Goal: Task Accomplishment & Management: Manage account settings

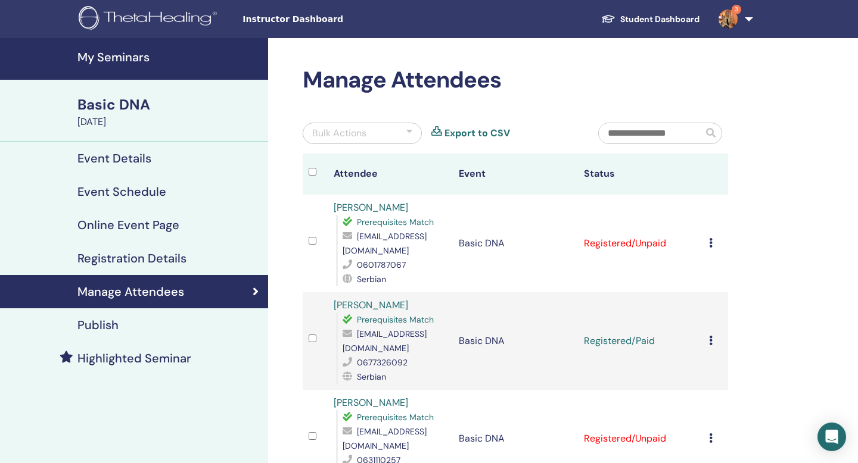
click at [104, 163] on h4 "Event Details" at bounding box center [114, 158] width 74 height 14
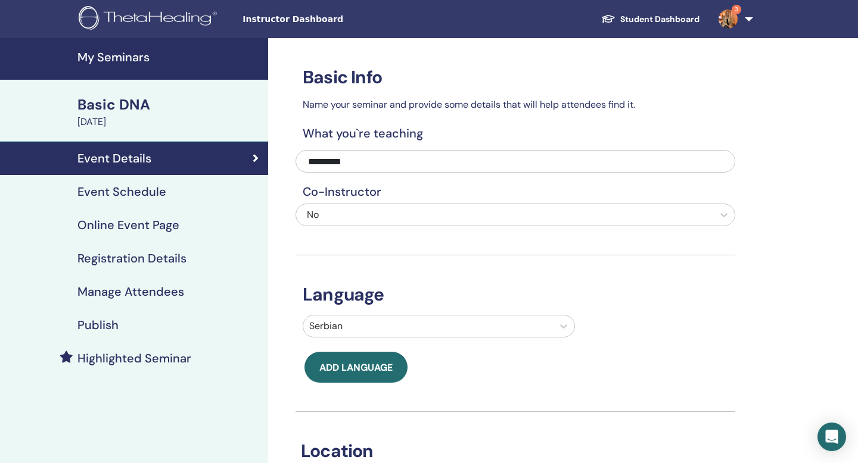
click at [116, 265] on h4 "Highlighted Seminar" at bounding box center [134, 358] width 114 height 14
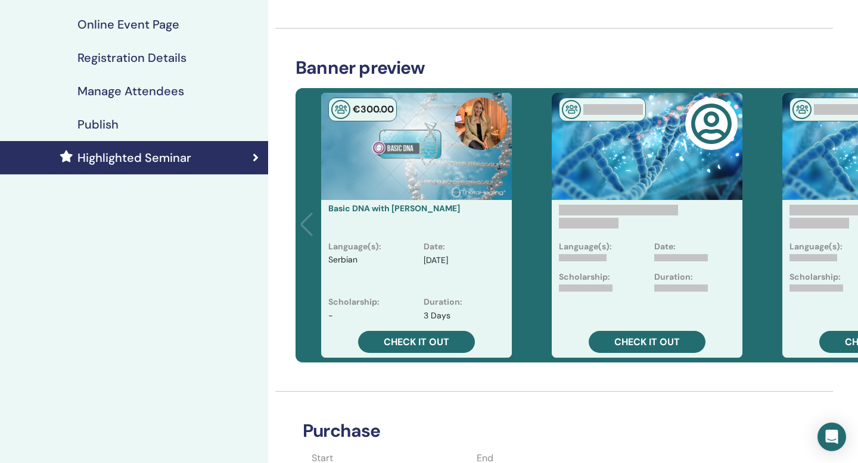
scroll to position [201, 0]
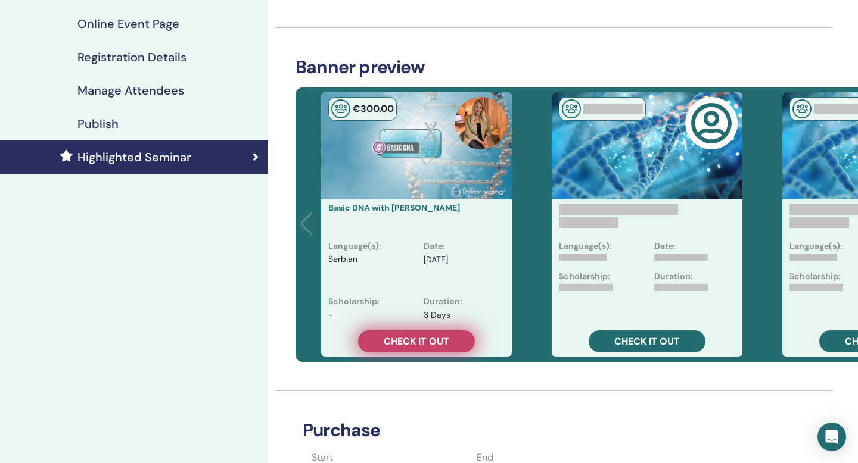
click at [412, 265] on span "Check it out" at bounding box center [417, 341] width 66 height 13
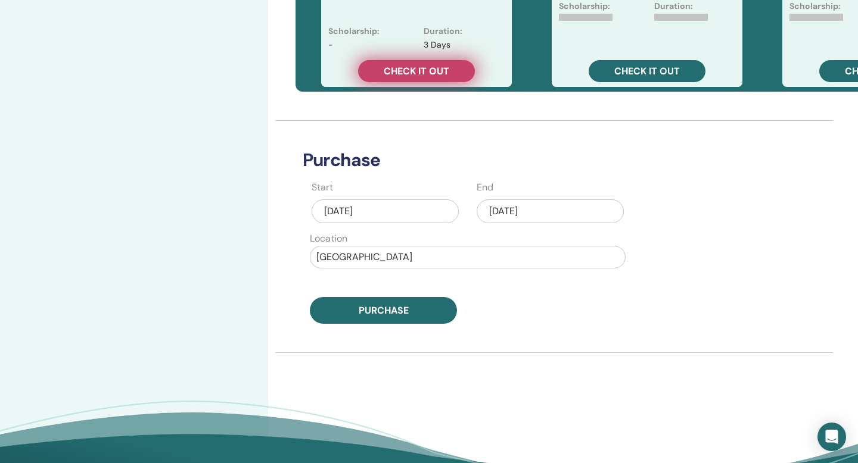
scroll to position [472, 0]
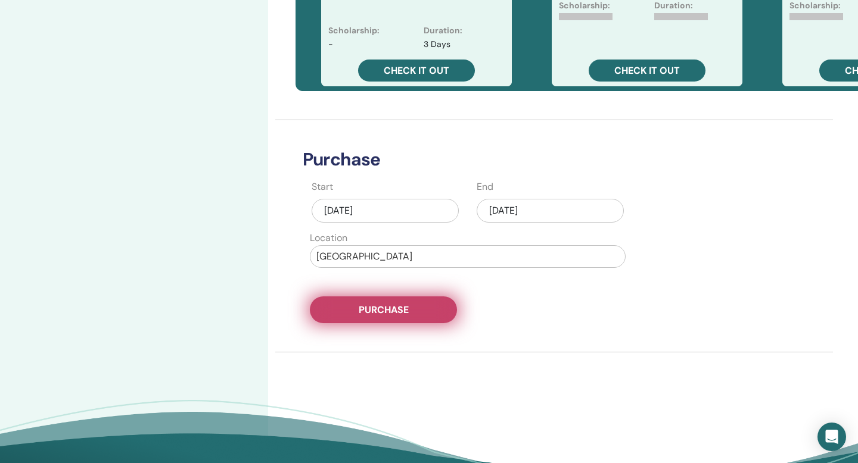
click at [398, 265] on span "Purchase" at bounding box center [384, 310] width 50 height 13
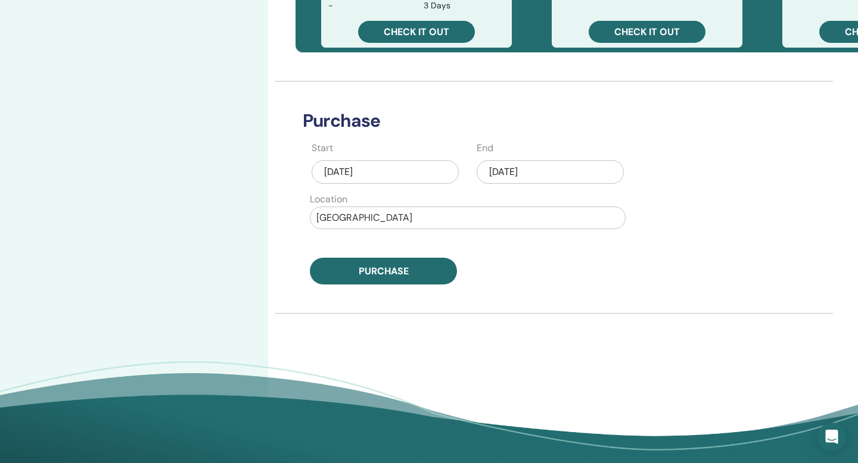
scroll to position [526, 0]
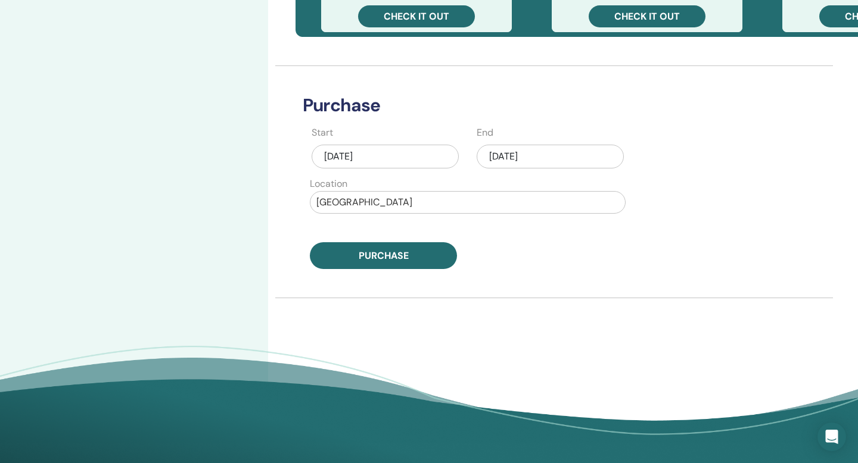
click at [549, 159] on div "[DATE]" at bounding box center [549, 157] width 147 height 24
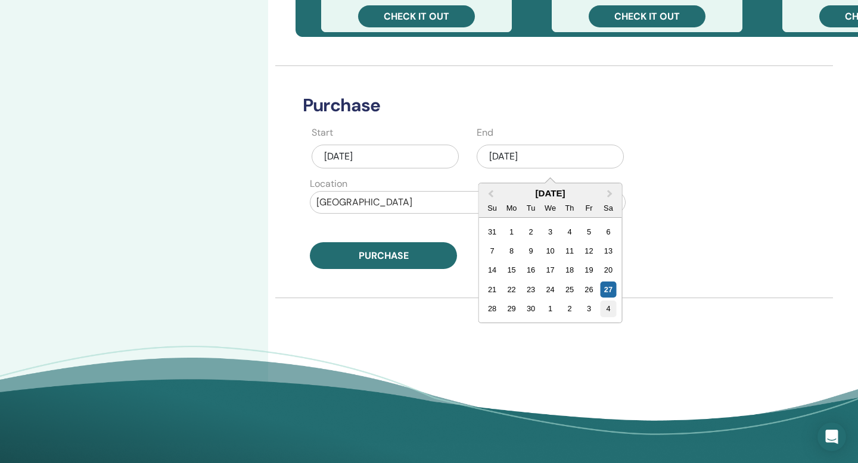
click at [609, 311] on div "4" at bounding box center [608, 309] width 16 height 16
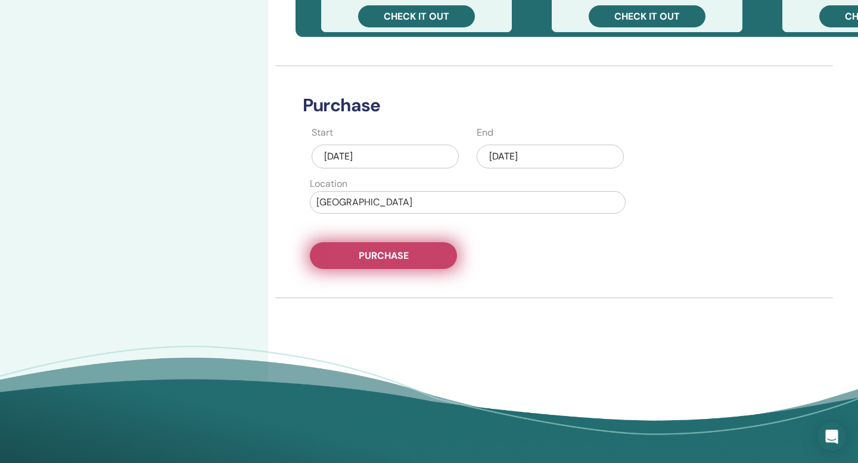
click at [391, 258] on span "Purchase" at bounding box center [384, 256] width 50 height 13
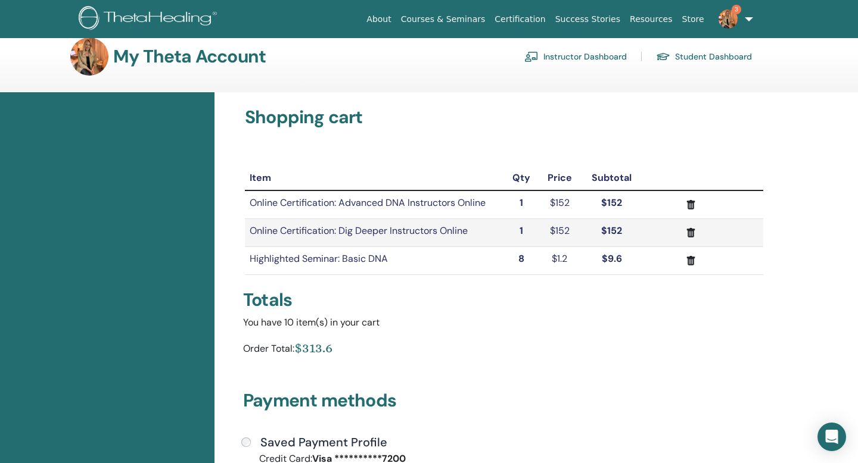
scroll to position [15, 0]
click at [690, 203] on icon "submit" at bounding box center [690, 204] width 13 height 13
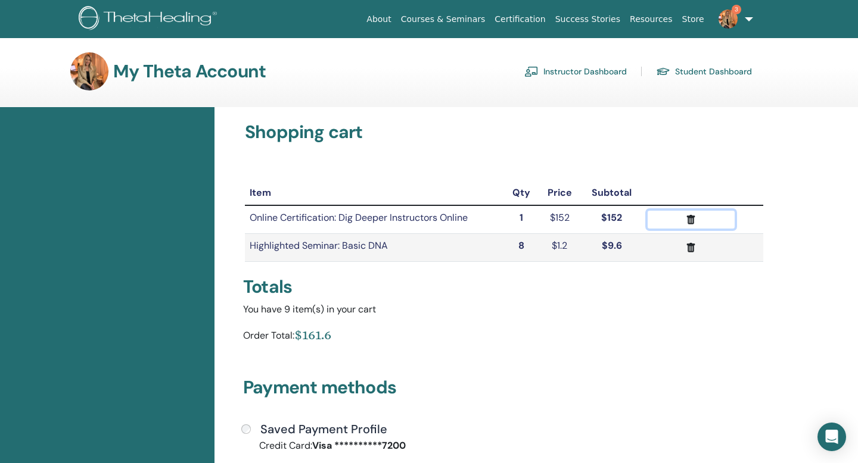
click at [688, 215] on icon "submit" at bounding box center [690, 220] width 13 height 13
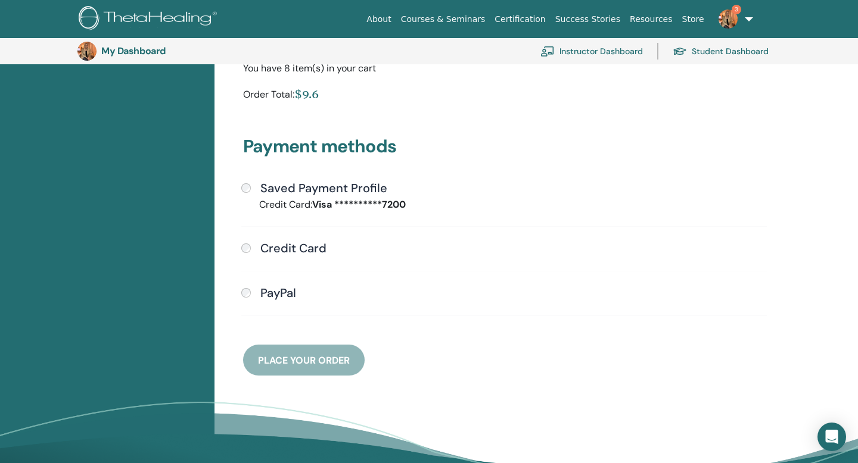
scroll to position [241, 0]
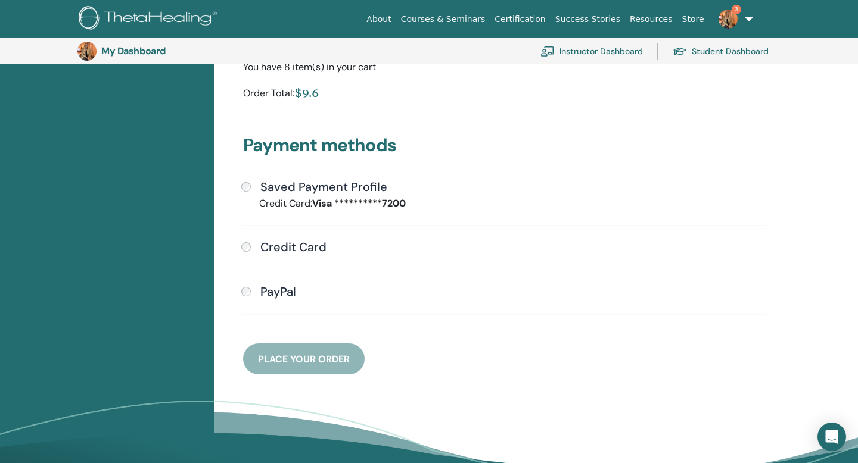
click at [246, 195] on div "**********" at bounding box center [504, 254] width 540 height 149
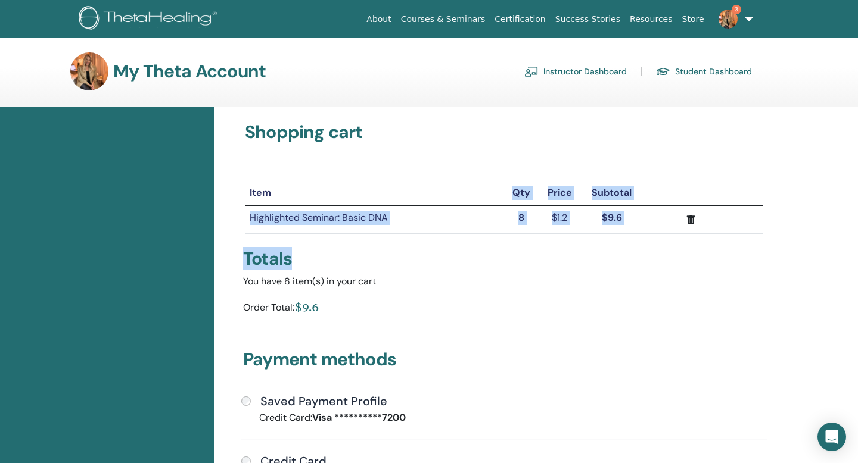
drag, startPoint x: 508, startPoint y: 184, endPoint x: 728, endPoint y: 264, distance: 233.8
click at [728, 264] on div "Item Qty Price Subtotal Highlighted Seminar: Basic DNA 8 $1.2 $9.6" at bounding box center [504, 381] width 536 height 418
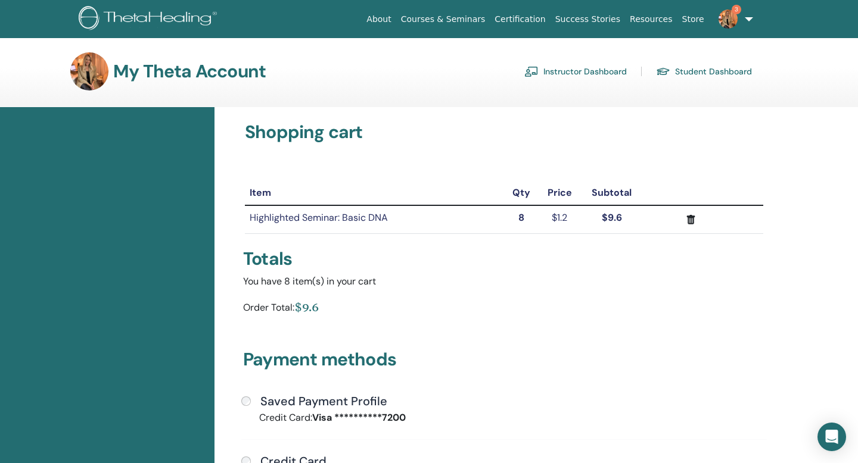
click at [660, 267] on div "Totals" at bounding box center [504, 258] width 522 height 21
click at [84, 71] on img at bounding box center [89, 71] width 38 height 38
click at [747, 24] on link "3" at bounding box center [733, 19] width 49 height 38
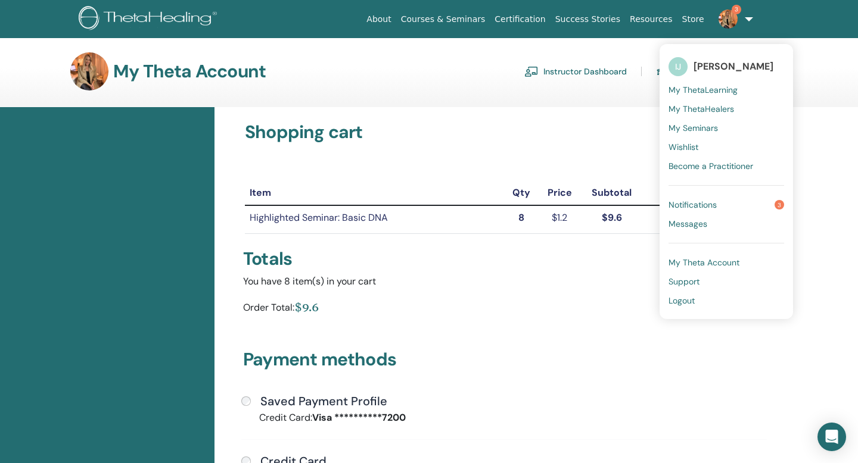
click at [702, 205] on span "Notifications" at bounding box center [692, 205] width 48 height 11
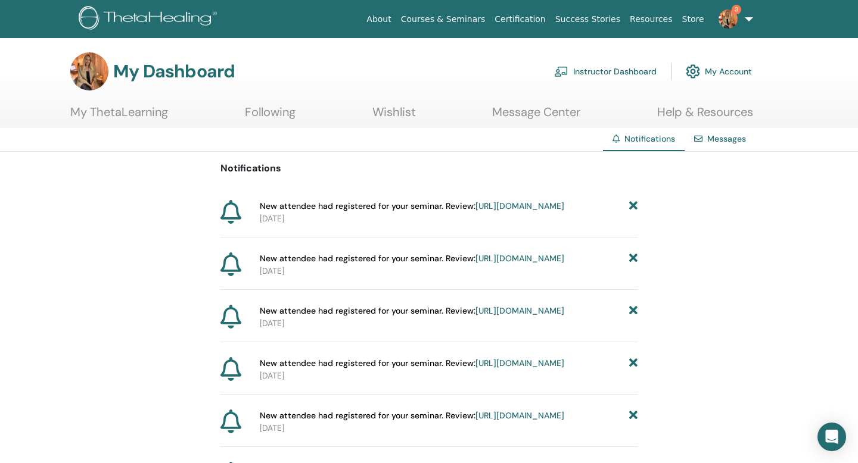
click at [475, 211] on link "[URL][DOMAIN_NAME]" at bounding box center [519, 206] width 89 height 11
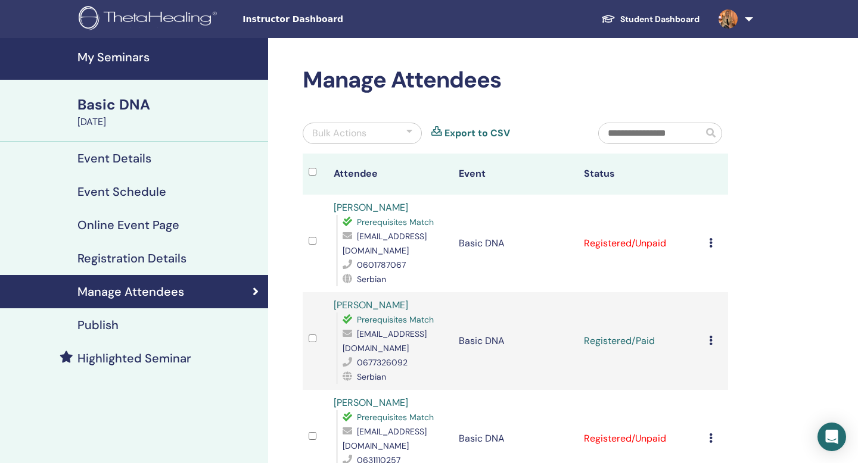
click at [709, 242] on icon at bounding box center [711, 243] width 4 height 10
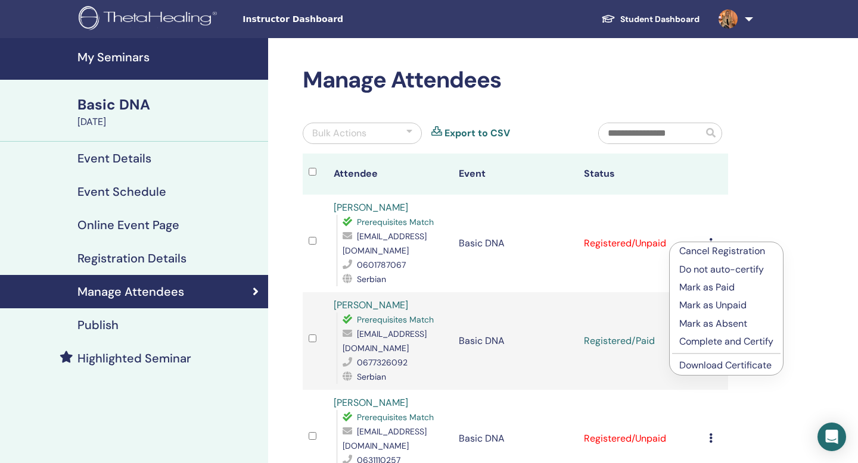
click at [710, 367] on link "Download Certificate" at bounding box center [725, 365] width 92 height 13
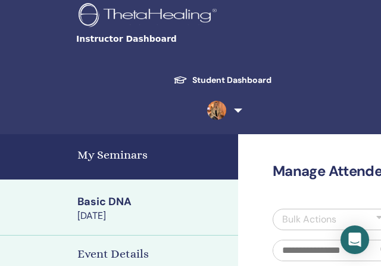
click at [106, 154] on h4 "My Seminars" at bounding box center [154, 155] width 154 height 18
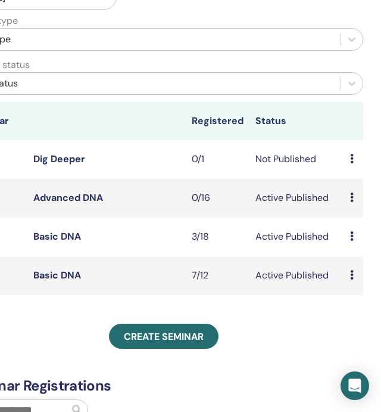
scroll to position [294, 257]
click at [55, 265] on link "Basic DNA" at bounding box center [57, 275] width 48 height 13
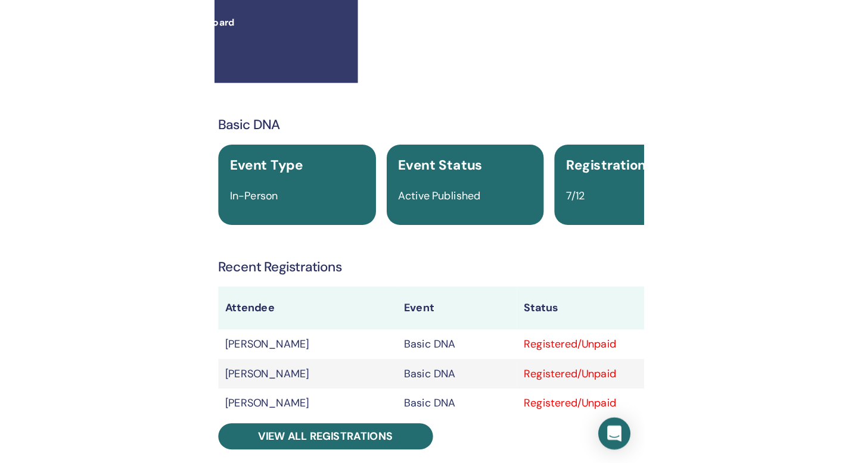
scroll to position [60, 0]
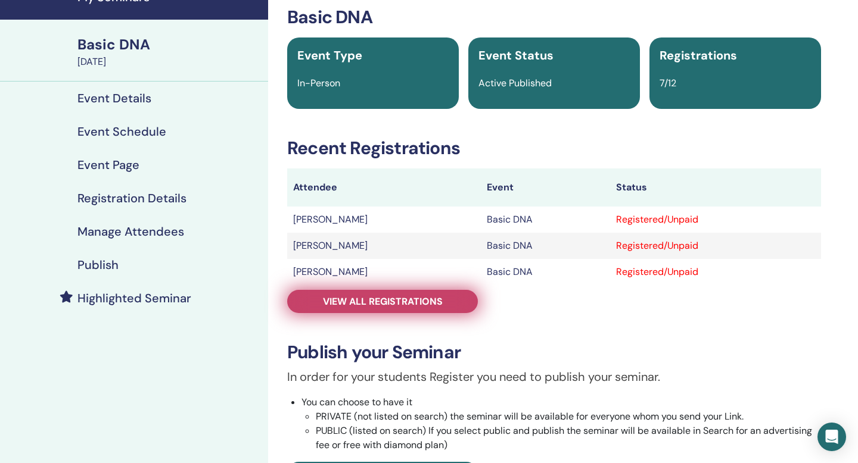
click at [381, 308] on link "View all registrations" at bounding box center [382, 301] width 191 height 23
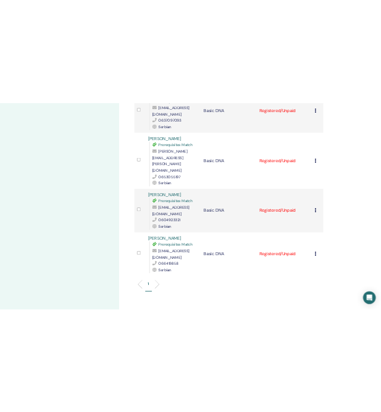
scroll to position [545, 0]
